Goal: Task Accomplishment & Management: Complete application form

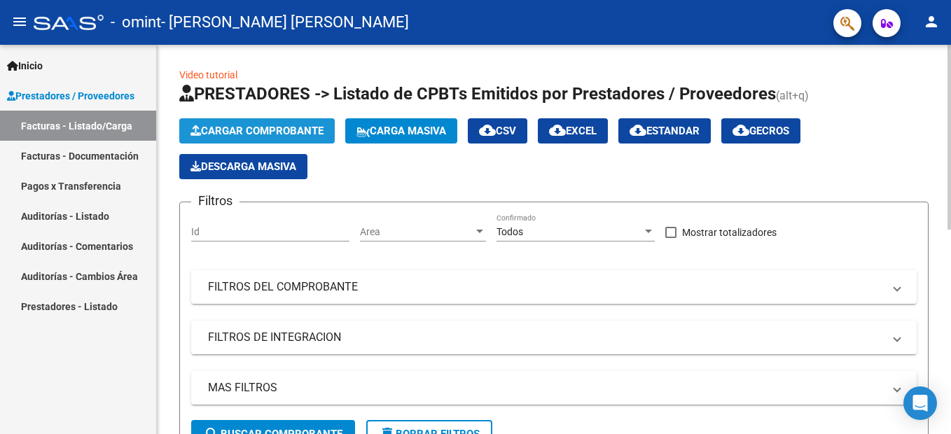
click at [250, 141] on button "Cargar Comprobante" at bounding box center [256, 130] width 155 height 25
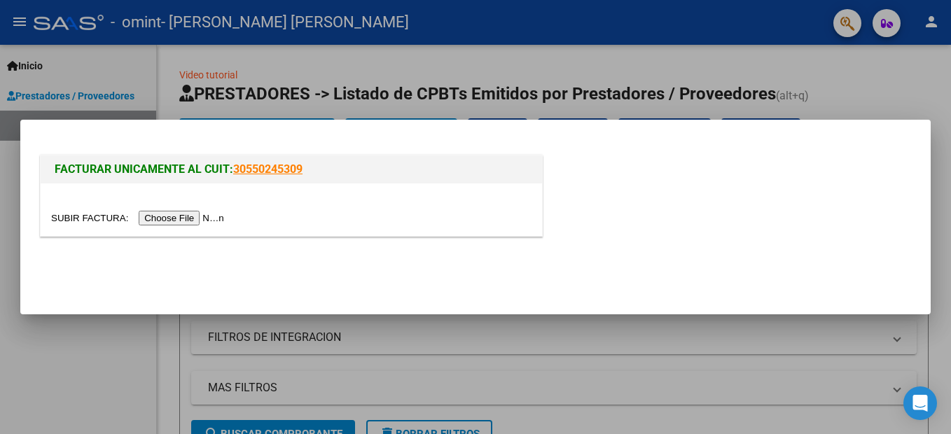
click at [189, 222] on input "file" at bounding box center [139, 218] width 177 height 15
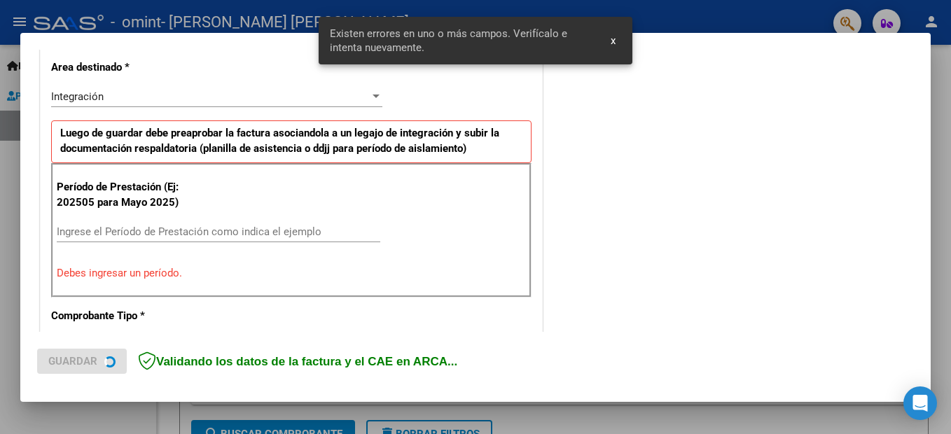
scroll to position [346, 0]
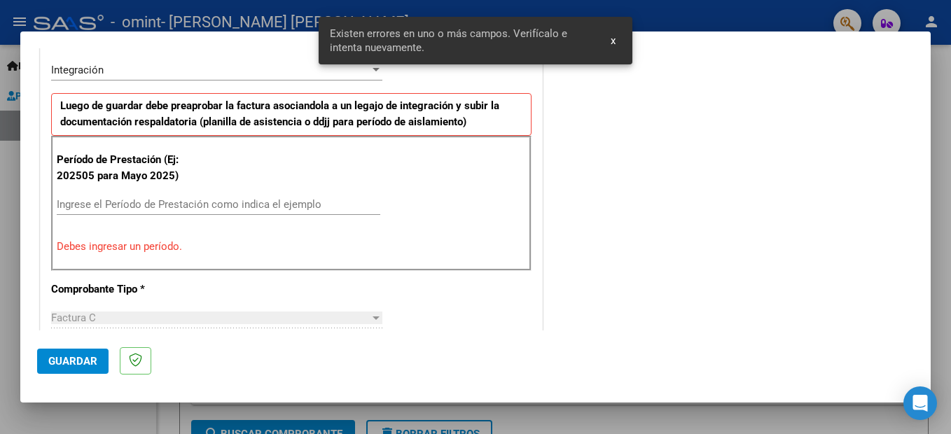
click at [171, 204] on input "Ingrese el Período de Prestación como indica el ejemplo" at bounding box center [218, 204] width 323 height 13
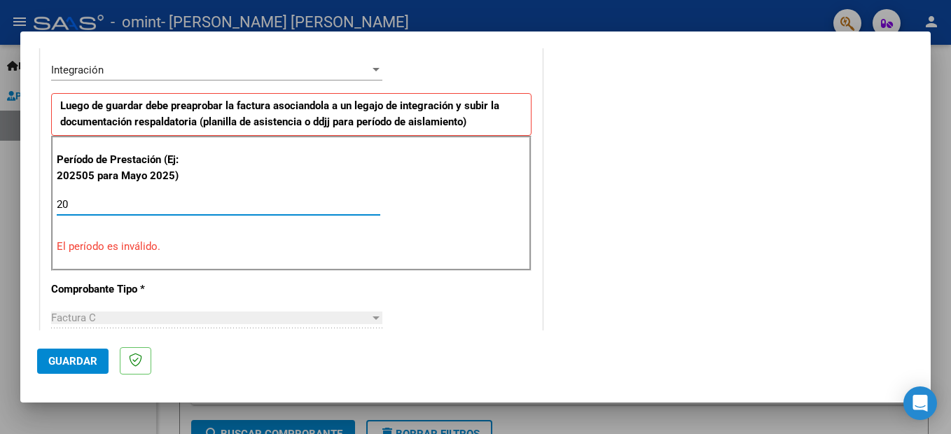
type input "2"
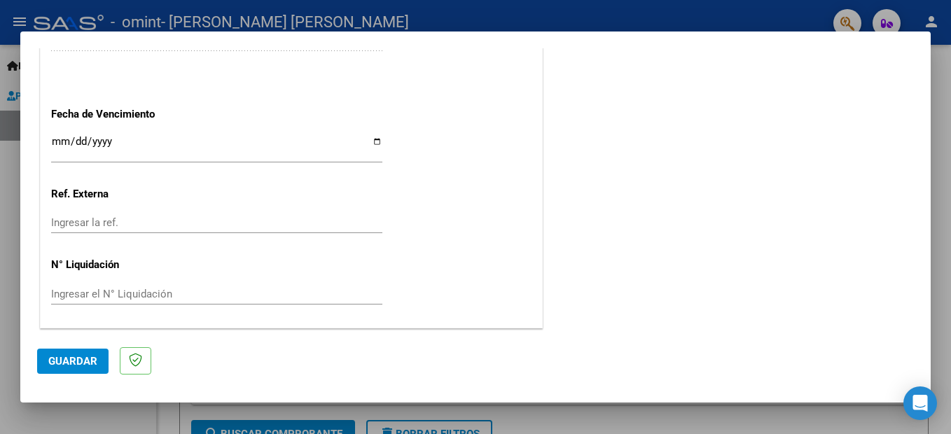
scroll to position [950, 0]
type input "202509"
click at [55, 139] on input "Ingresar la fecha" at bounding box center [216, 146] width 331 height 22
click at [65, 134] on div "[DATE] Ingresar la fecha" at bounding box center [216, 147] width 331 height 30
type input "[DATE]"
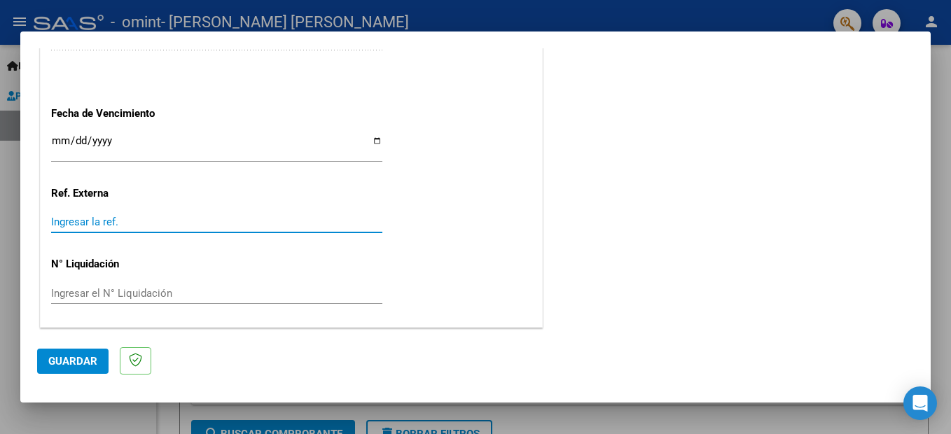
click at [78, 223] on input "Ingresar la ref." at bounding box center [216, 222] width 331 height 13
click at [71, 355] on span "Guardar" at bounding box center [72, 361] width 49 height 13
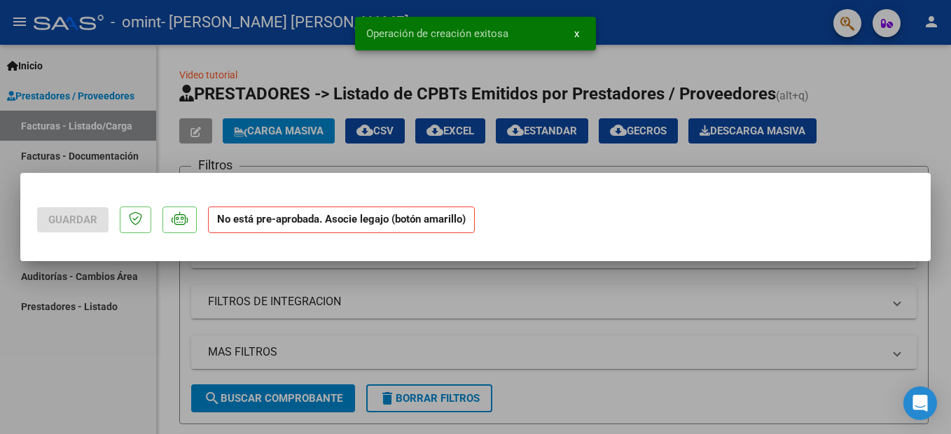
scroll to position [0, 0]
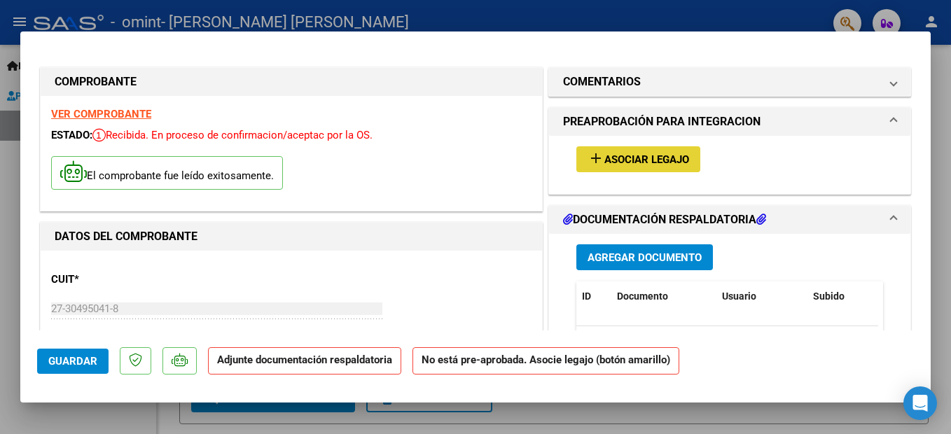
click at [669, 155] on span "Asociar Legajo" at bounding box center [646, 159] width 85 height 13
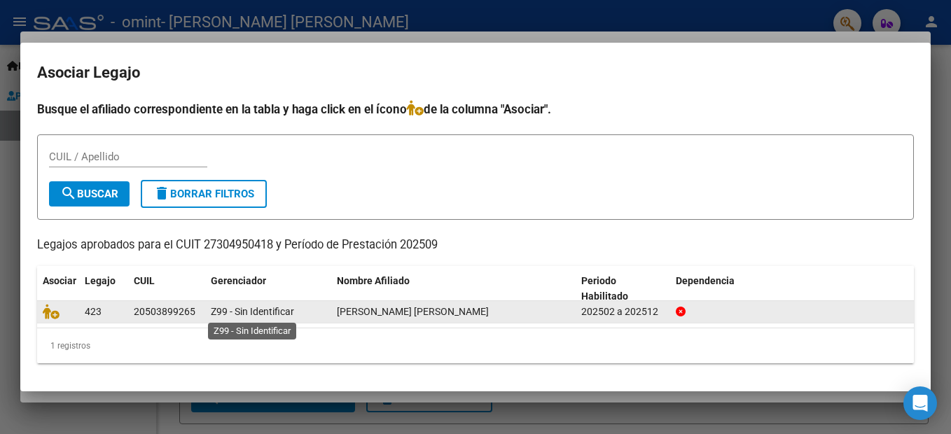
click at [263, 310] on span "Z99 - Sin Identificar" at bounding box center [252, 311] width 83 height 11
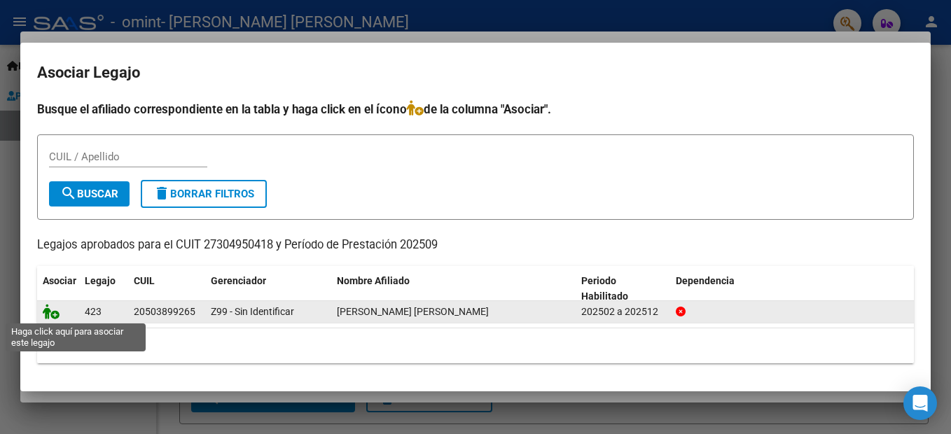
click at [56, 314] on icon at bounding box center [51, 311] width 17 height 15
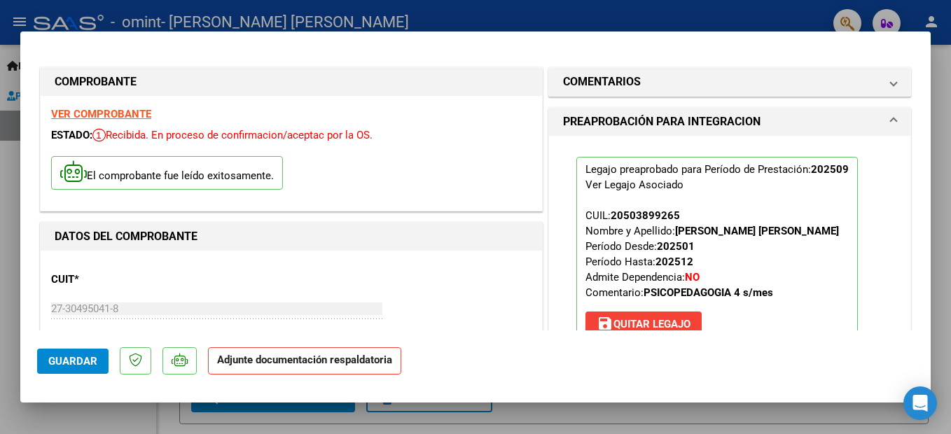
scroll to position [280, 0]
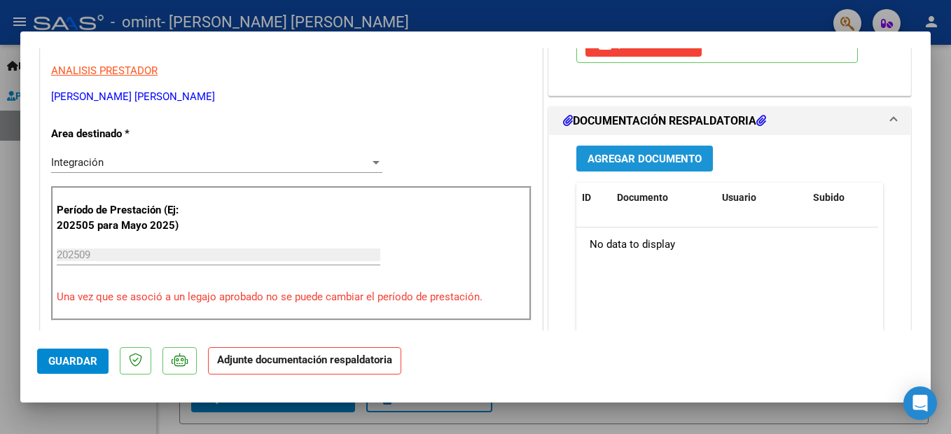
click at [629, 153] on span "Agregar Documento" at bounding box center [644, 159] width 114 height 13
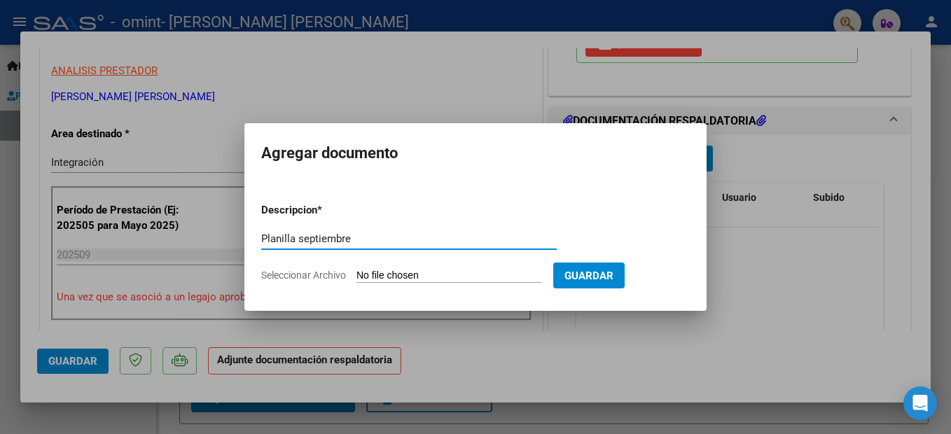
type input "Planilla septiembre"
click at [487, 278] on input "Seleccionar Archivo" at bounding box center [449, 276] width 186 height 13
type input "C:\fakepath\[PERSON_NAME] sept.jpg"
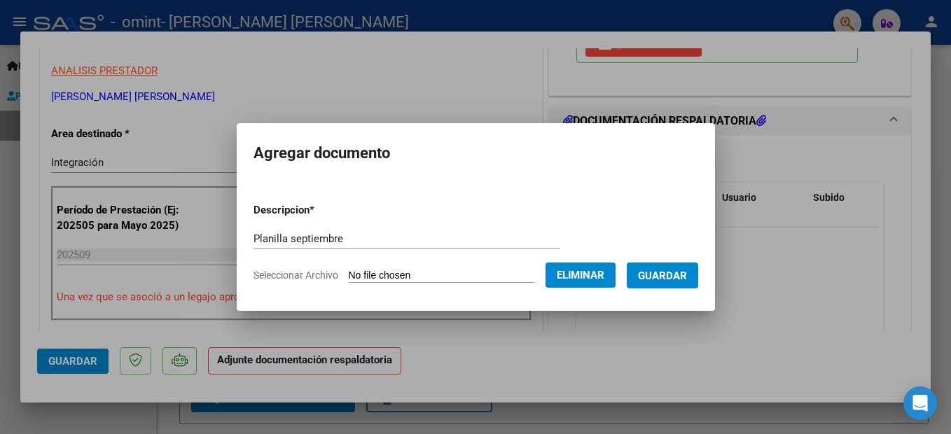
click at [674, 267] on button "Guardar" at bounding box center [662, 276] width 71 height 26
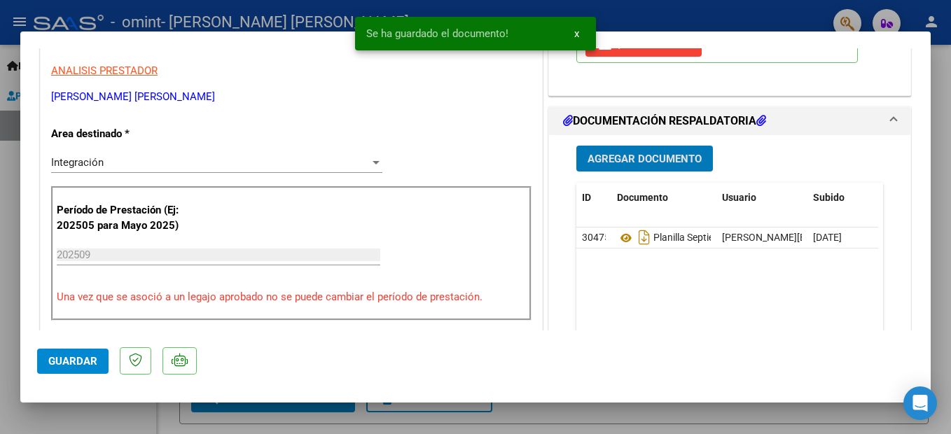
click at [60, 363] on span "Guardar" at bounding box center [72, 361] width 49 height 13
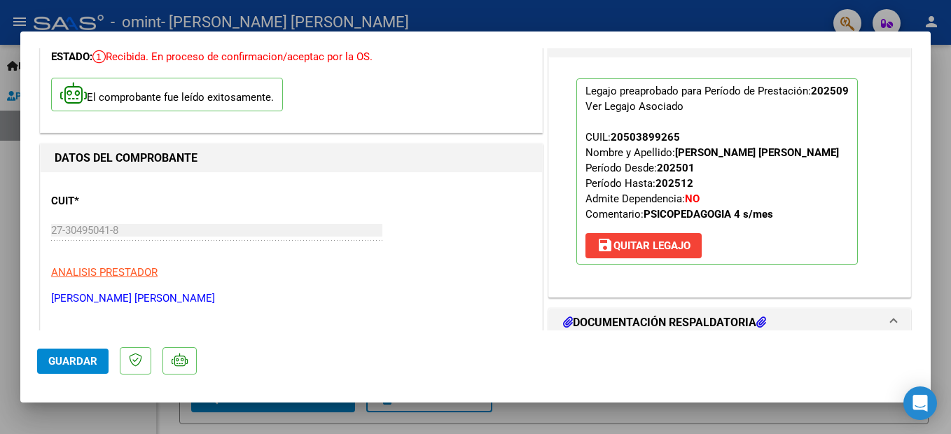
scroll to position [0, 0]
